Goal: Check status: Check status

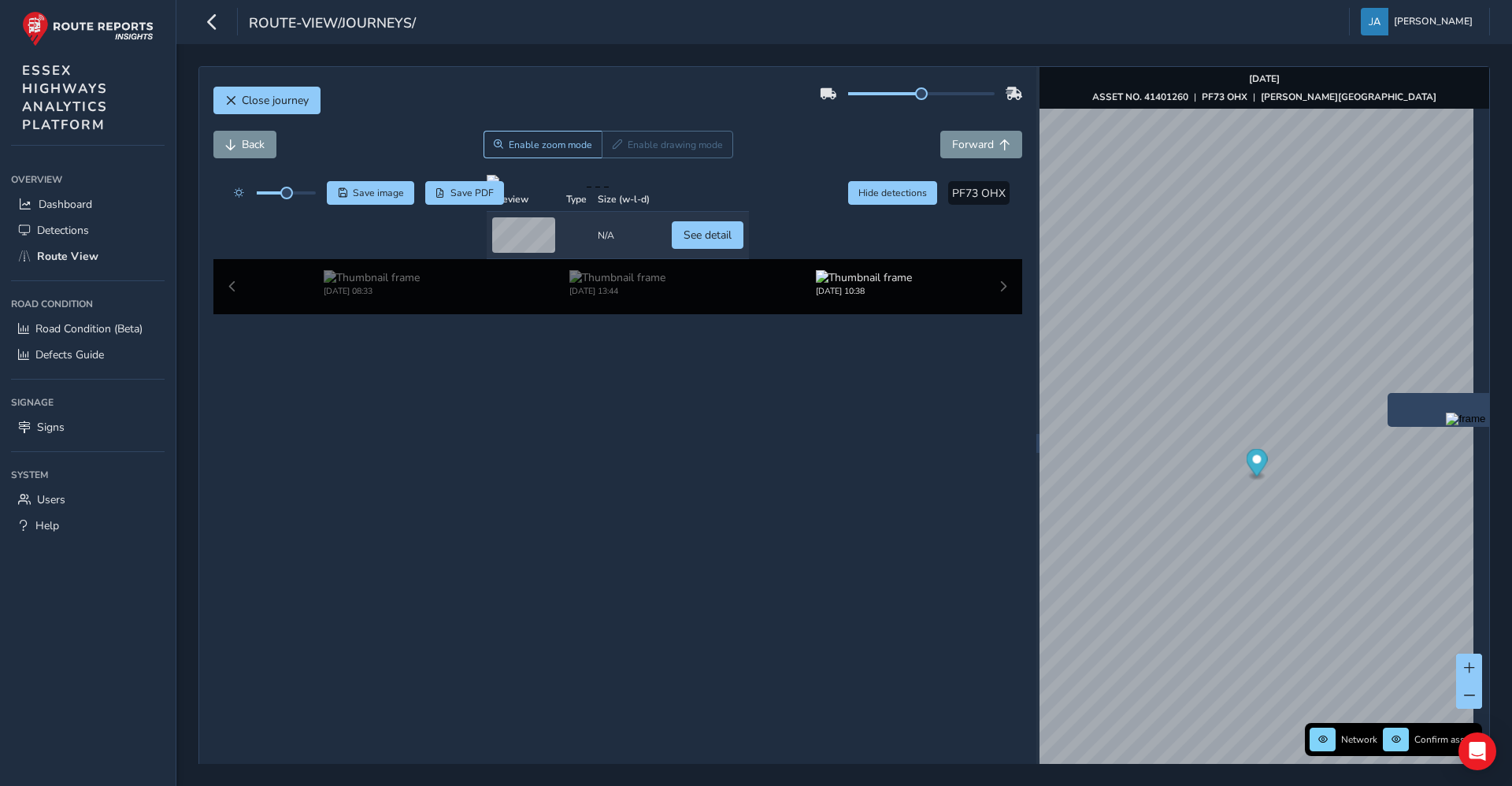
click at [1446, 426] on img "Preview frame" at bounding box center [1466, 419] width 40 height 13
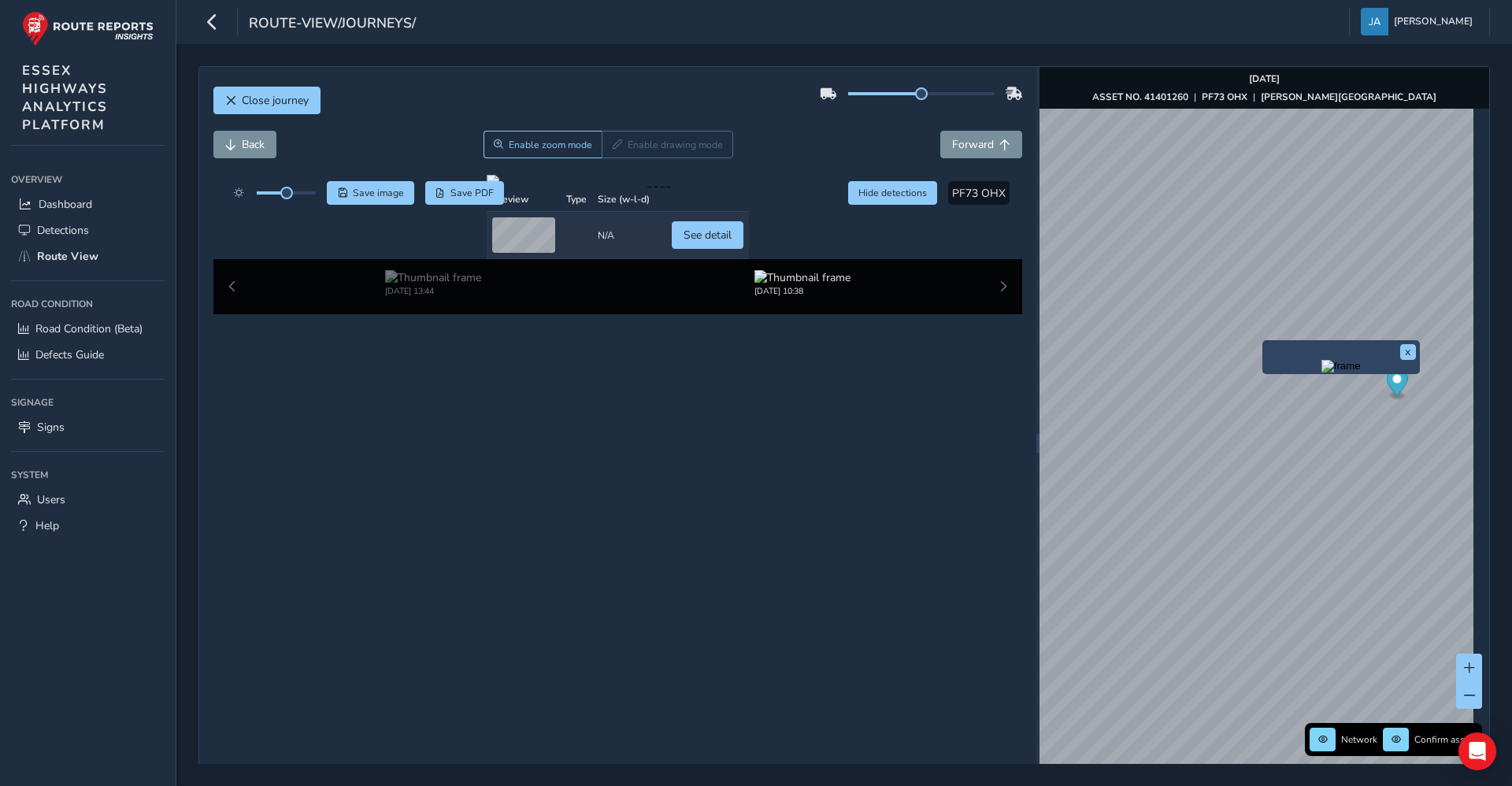
click at [1321, 372] on img "Preview frame" at bounding box center [1341, 366] width 40 height 13
